Goal: Find specific page/section: Find specific page/section

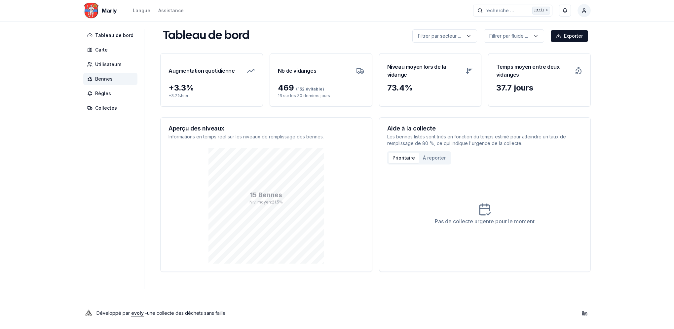
click at [105, 75] on span "Bennes" at bounding box center [110, 79] width 54 height 12
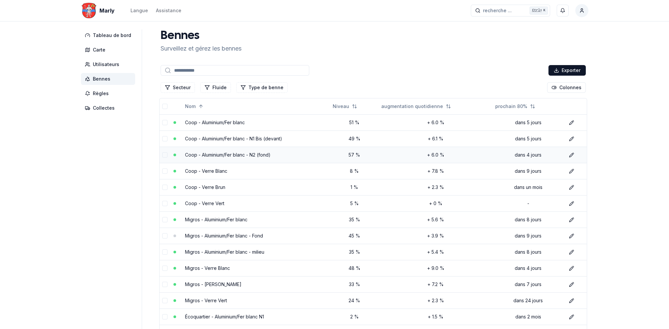
click at [213, 152] on link "Coop - Aluminium/Fer blanc - N2 (fond)" at bounding box center [228, 155] width 86 height 6
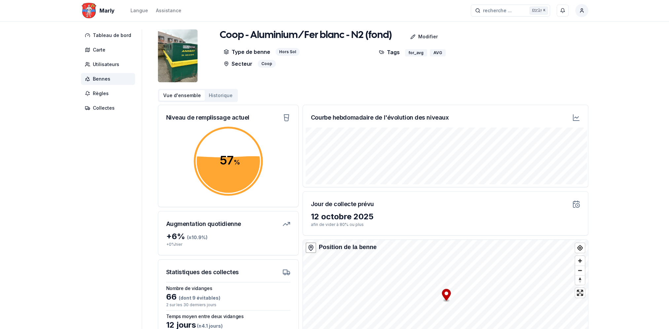
click at [101, 79] on span "Bennes" at bounding box center [102, 79] width 18 height 7
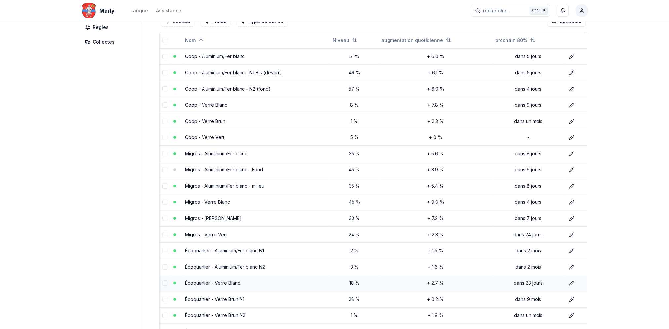
scroll to position [33, 0]
